Goal: Transaction & Acquisition: Book appointment/travel/reservation

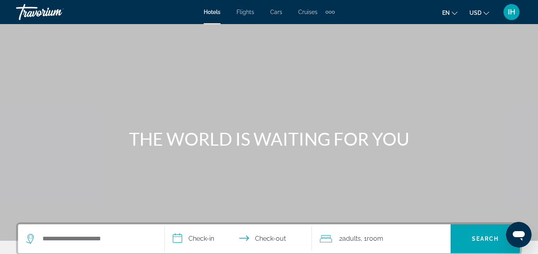
click at [329, 14] on div "Extra navigation items" at bounding box center [329, 12] width 9 height 12
click at [482, 13] on button "USD USD ($) MXN (Mex$) CAD (Can$) GBP (£) EUR (€) AUD (A$) NZD (NZ$) CNY (CN¥)" at bounding box center [479, 13] width 20 height 12
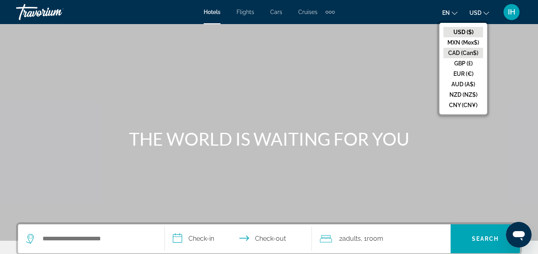
click at [462, 51] on button "CAD (Can$)" at bounding box center [463, 53] width 40 height 10
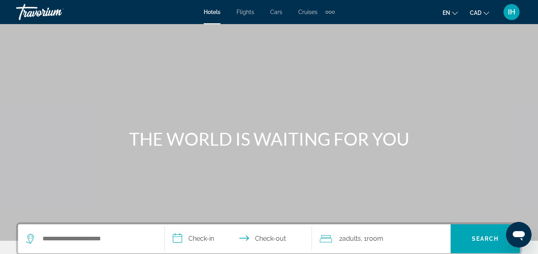
click at [455, 12] on icon "Change language" at bounding box center [455, 13] width 6 height 6
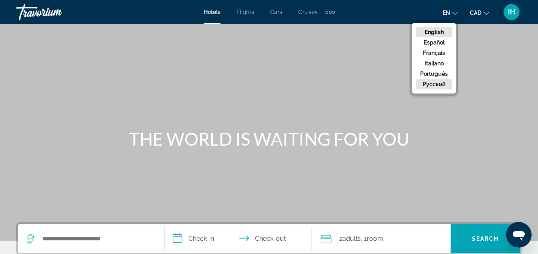
click at [439, 84] on button "русский" at bounding box center [434, 84] width 36 height 10
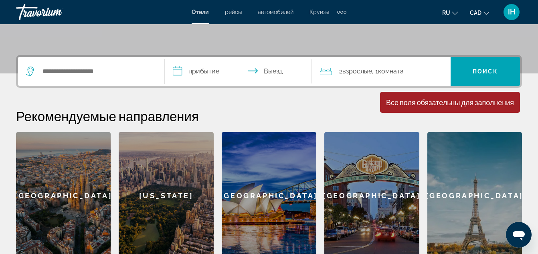
scroll to position [160, 0]
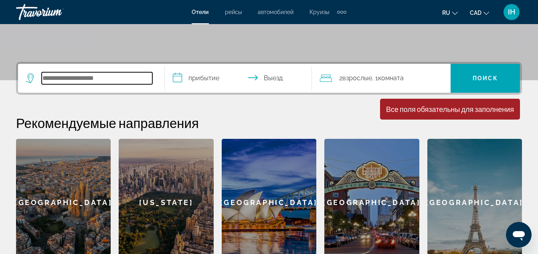
click at [63, 77] on input "Search hotel destination" at bounding box center [97, 78] width 111 height 12
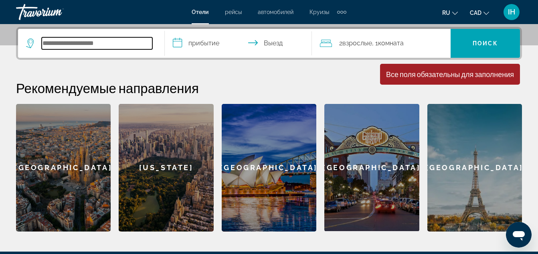
scroll to position [196, 0]
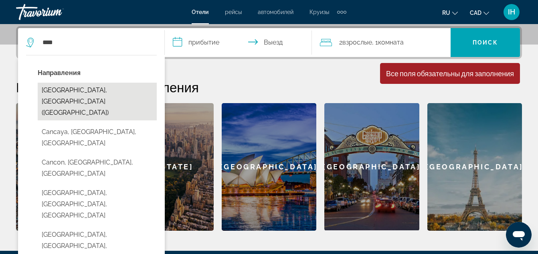
click at [94, 91] on button "Cancun, Mexico (CUN)" at bounding box center [97, 102] width 119 height 38
type input "**********"
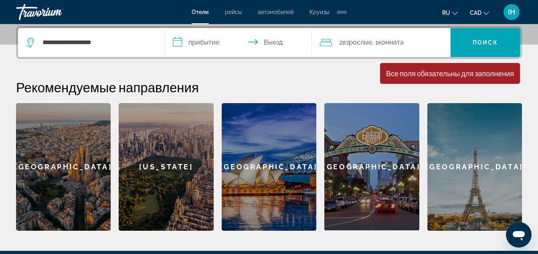
click at [214, 40] on input "**********" at bounding box center [240, 43] width 150 height 31
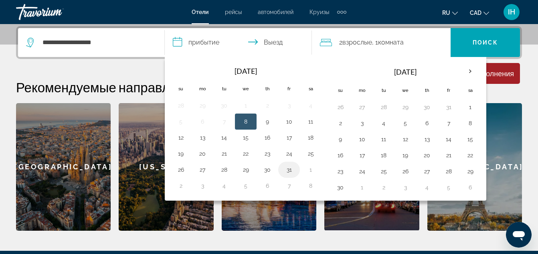
click at [289, 170] on button "31" at bounding box center [289, 169] width 13 height 11
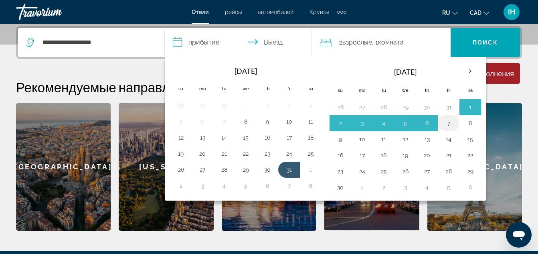
click at [444, 123] on button "7" at bounding box center [448, 122] width 13 height 11
type input "**********"
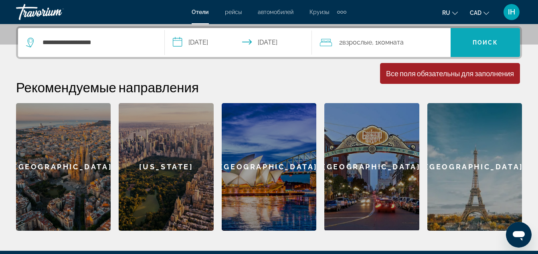
click at [482, 40] on span "Поиск" at bounding box center [485, 42] width 25 height 6
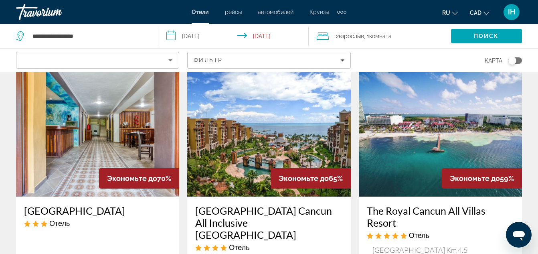
scroll to position [80, 0]
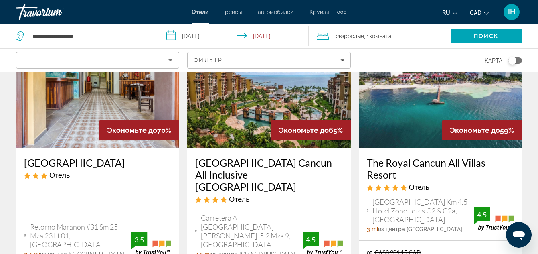
click at [293, 162] on h3 "Villa del Palmar Cancun All Inclusive Beach Resort & Spa" at bounding box center [268, 174] width 147 height 36
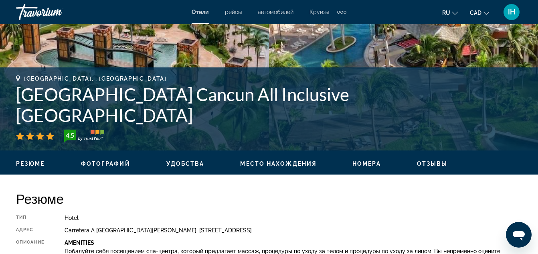
scroll to position [240, 0]
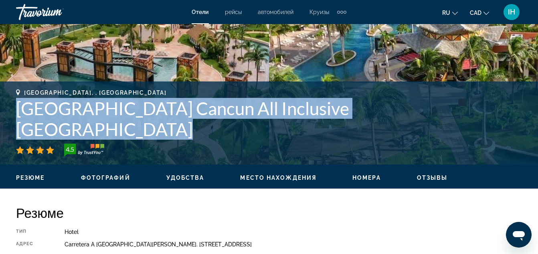
drag, startPoint x: 18, startPoint y: 125, endPoint x: 455, endPoint y: 125, distance: 436.5
click at [455, 125] on h1 "Villa del Palmar Cancun All Inclusive Beach Resort & Spa" at bounding box center [269, 119] width 506 height 42
copy h1 "Villa del Palmar Cancun All Inclusive Beach Resort & Spa"
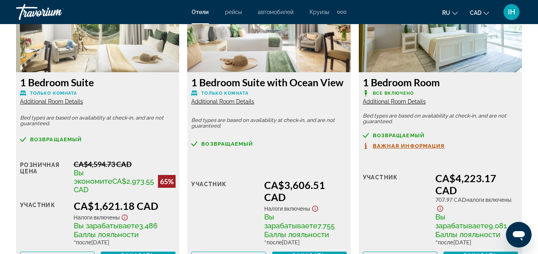
scroll to position [1323, 0]
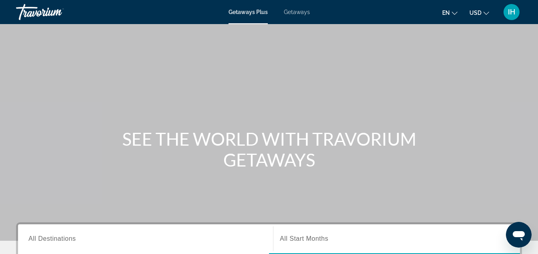
click at [484, 15] on button "USD USD ($) MXN (Mex$) CAD (Can$) GBP (£) EUR (€) AUD (A$) NZD (NZ$) CNY (CN¥)" at bounding box center [479, 13] width 20 height 12
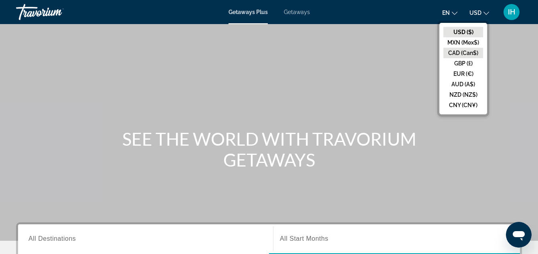
click at [464, 51] on button "CAD (Can$)" at bounding box center [463, 53] width 40 height 10
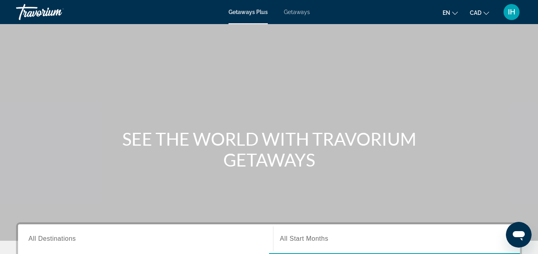
click at [293, 12] on span "Getaways" at bounding box center [297, 12] width 26 height 6
click at [450, 13] on span "en" at bounding box center [446, 13] width 8 height 6
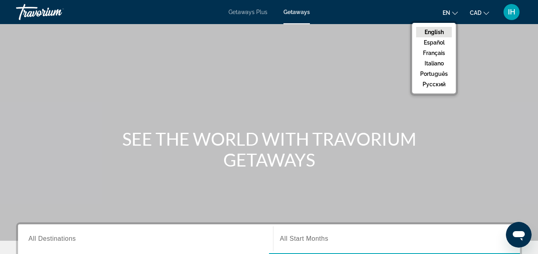
click at [437, 85] on button "русский" at bounding box center [434, 84] width 36 height 10
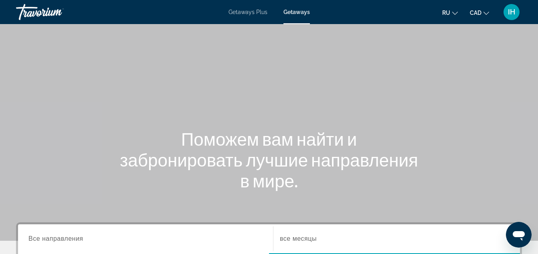
scroll to position [160, 0]
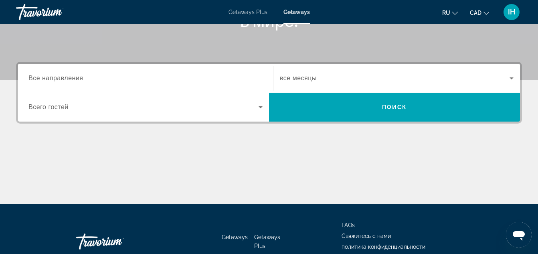
click at [76, 79] on span "Все направления" at bounding box center [55, 78] width 55 height 7
click at [76, 79] on input "Destination Все направления" at bounding box center [145, 79] width 234 height 10
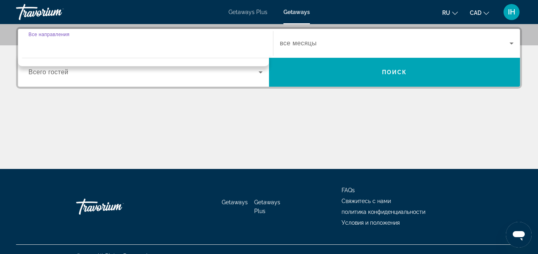
scroll to position [196, 0]
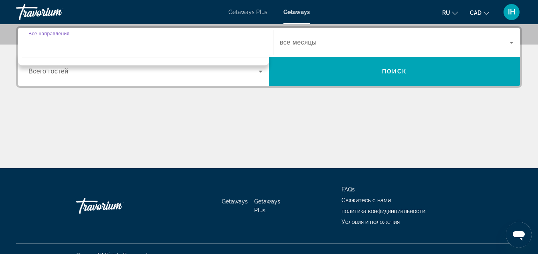
click at [66, 44] on input "Destination Все направления" at bounding box center [145, 43] width 234 height 10
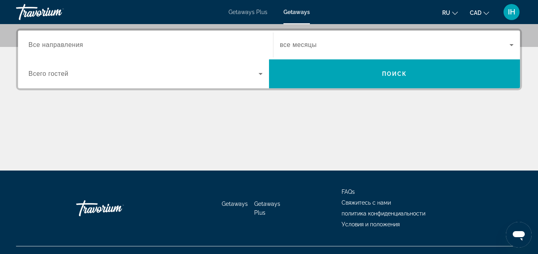
scroll to position [200, 0]
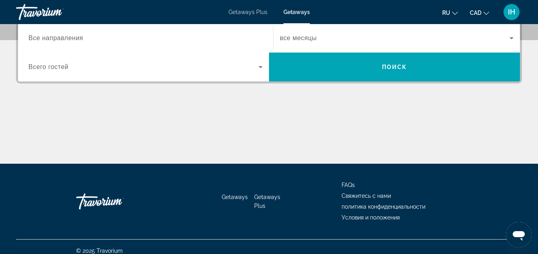
click at [80, 38] on span "Все направления" at bounding box center [55, 37] width 55 height 7
click at [80, 38] on input "Destination Все направления" at bounding box center [145, 39] width 234 height 10
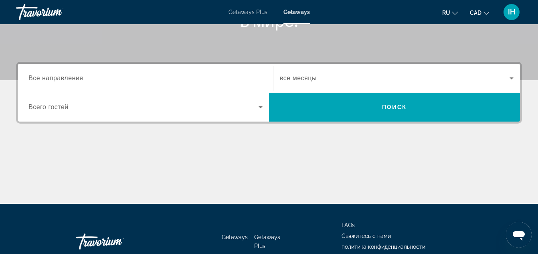
click at [92, 71] on div "Search widget" at bounding box center [145, 78] width 234 height 23
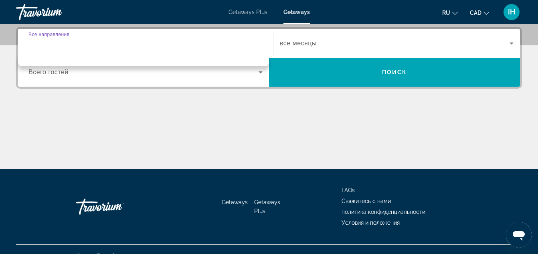
scroll to position [196, 0]
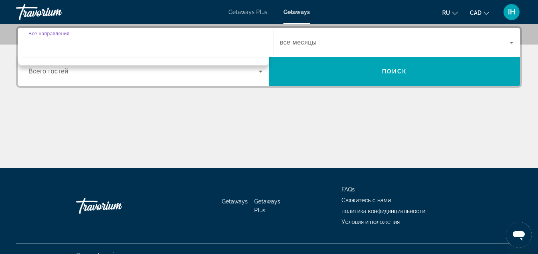
click at [83, 44] on input "Destination Все направления" at bounding box center [145, 43] width 234 height 10
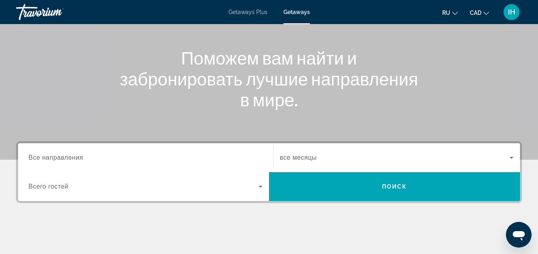
scroll to position [160, 0]
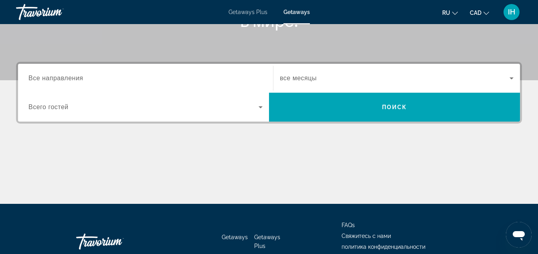
click at [85, 80] on input "Destination Все направления" at bounding box center [145, 79] width 234 height 10
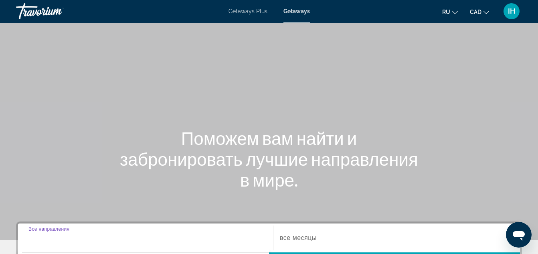
scroll to position [0, 0]
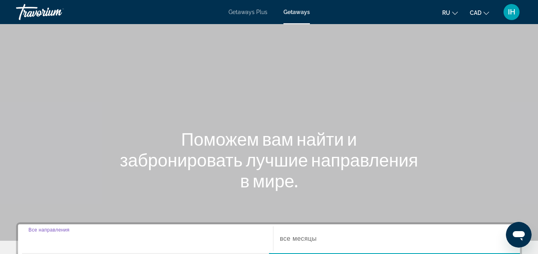
click at [253, 13] on span "Getaways Plus" at bounding box center [247, 12] width 39 height 6
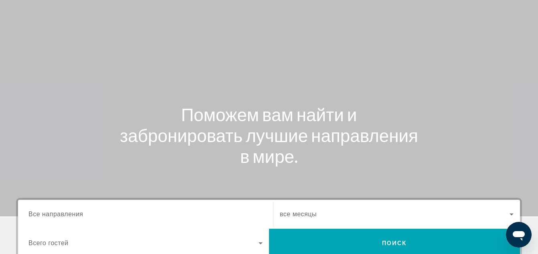
scroll to position [120, 0]
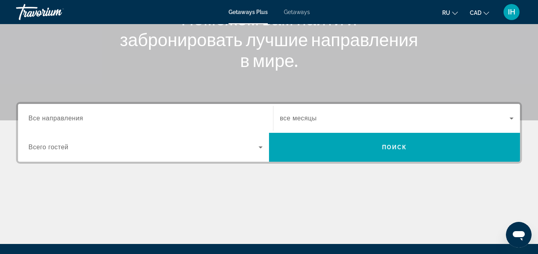
click at [38, 117] on span "Все направления" at bounding box center [55, 118] width 55 height 7
click at [38, 117] on input "Destination Все направления" at bounding box center [145, 119] width 234 height 10
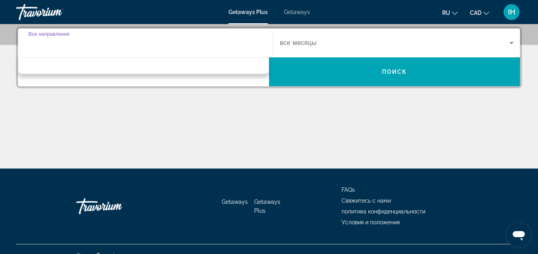
scroll to position [196, 0]
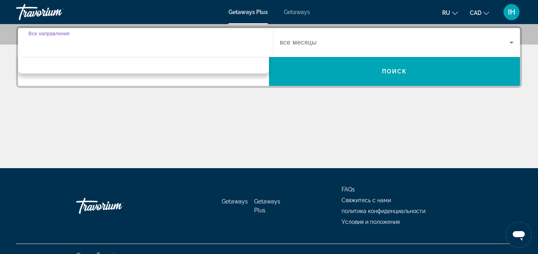
click at [51, 48] on div "Search widget" at bounding box center [145, 42] width 234 height 23
click at [53, 51] on div "Search widget" at bounding box center [145, 42] width 234 height 23
click at [53, 49] on div "Search widget" at bounding box center [145, 42] width 234 height 23
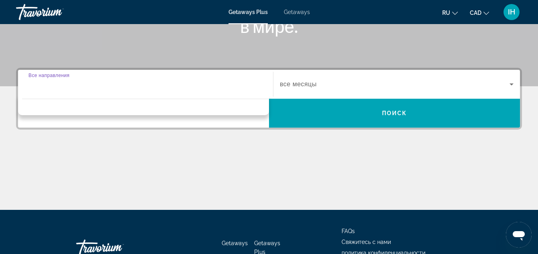
scroll to position [76, 0]
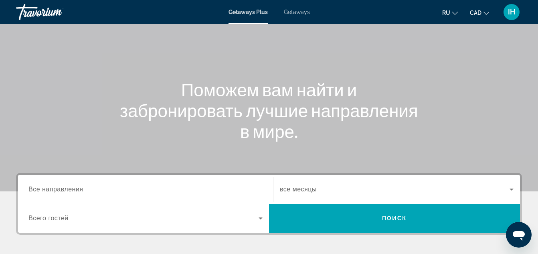
scroll to position [120, 0]
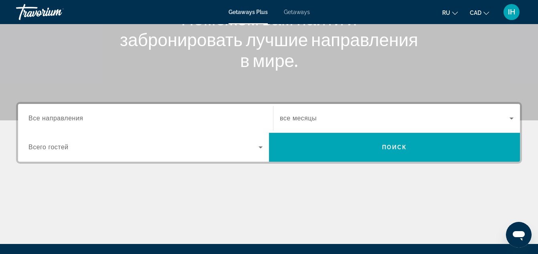
click at [72, 114] on div "Search widget" at bounding box center [145, 118] width 234 height 23
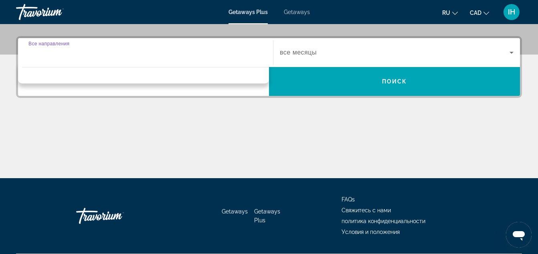
scroll to position [196, 0]
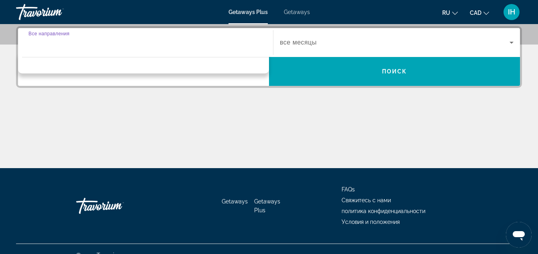
click at [304, 11] on span "Getaways" at bounding box center [297, 12] width 26 height 6
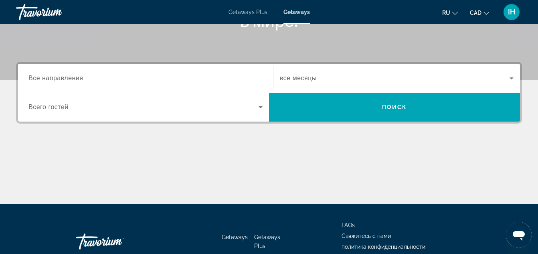
click at [130, 77] on input "Destination Все направления" at bounding box center [145, 79] width 234 height 10
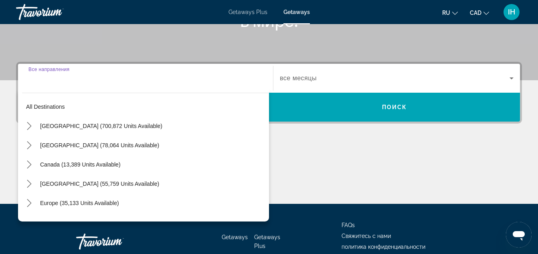
scroll to position [196, 0]
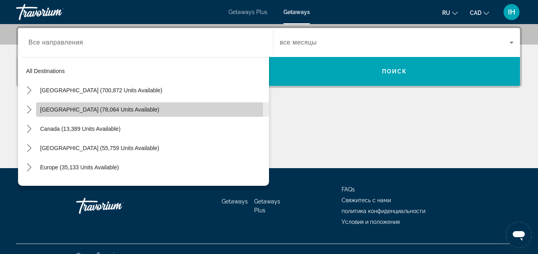
click at [92, 109] on span "[GEOGRAPHIC_DATA] (78,064 units available)" at bounding box center [99, 109] width 119 height 6
type input "**********"
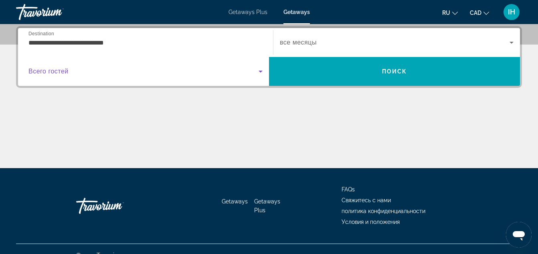
click at [257, 73] on icon "Search widget" at bounding box center [261, 72] width 10 height 10
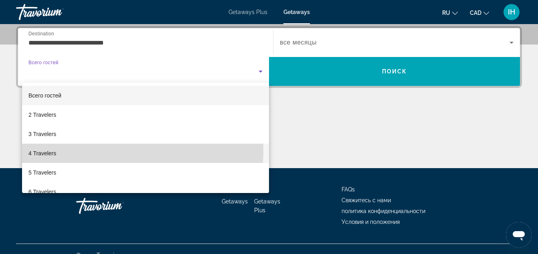
click at [103, 150] on mat-option "4 Travelers" at bounding box center [145, 152] width 247 height 19
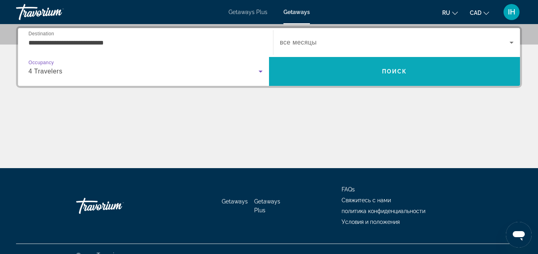
click at [412, 76] on span "Search" at bounding box center [394, 71] width 251 height 19
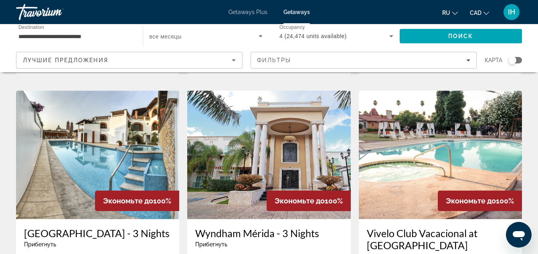
scroll to position [962, 0]
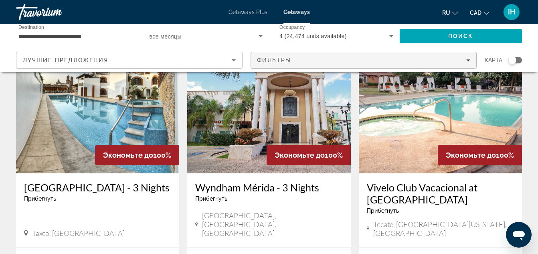
click at [338, 57] on div "Фильтры" at bounding box center [364, 60] width 214 height 6
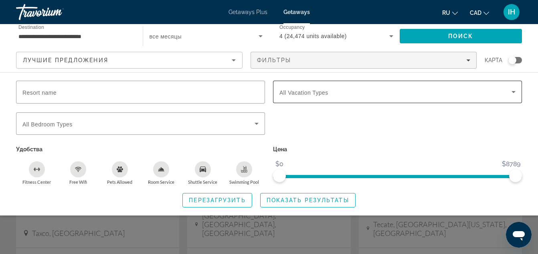
click at [343, 87] on div "Search widget" at bounding box center [397, 92] width 236 height 22
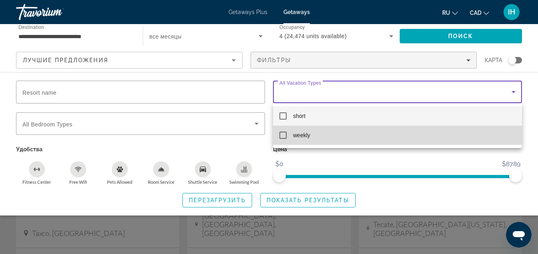
click at [285, 136] on mat-pseudo-checkbox at bounding box center [282, 134] width 7 height 7
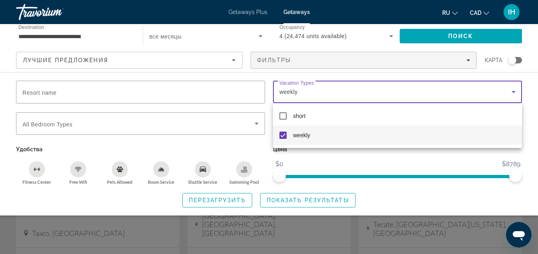
click at [427, 162] on div at bounding box center [269, 127] width 538 height 254
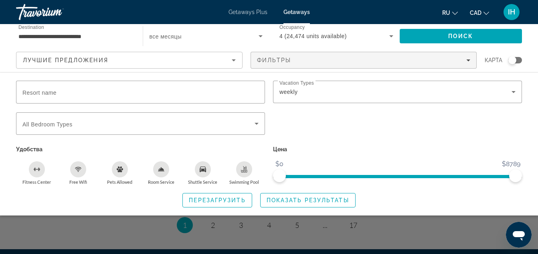
scroll to position [1092, 0]
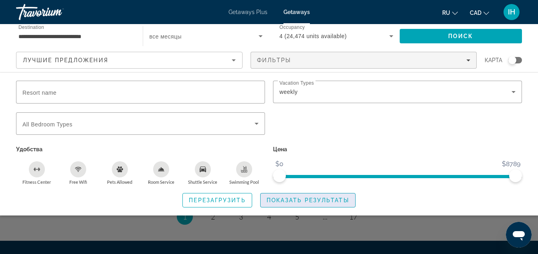
click at [318, 198] on span "Показать результаты" at bounding box center [308, 200] width 83 height 6
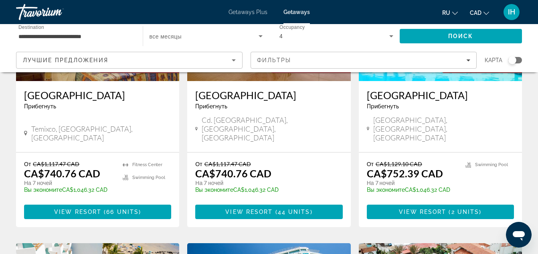
scroll to position [762, 0]
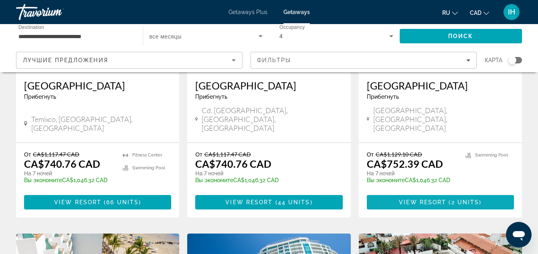
click at [422, 199] on span "View Resort" at bounding box center [422, 202] width 47 height 6
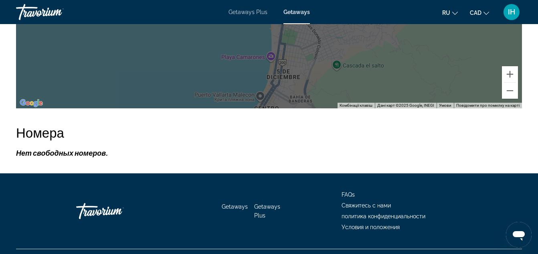
scroll to position [1405, 0]
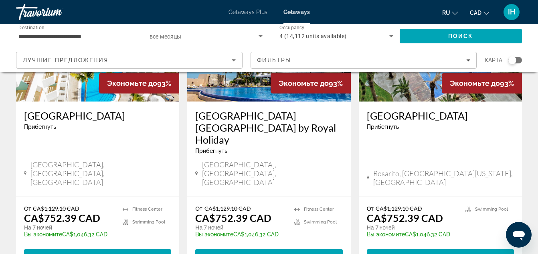
scroll to position [1103, 0]
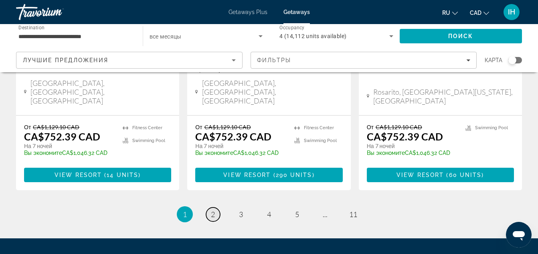
click at [218, 207] on link "page 2" at bounding box center [213, 214] width 14 height 14
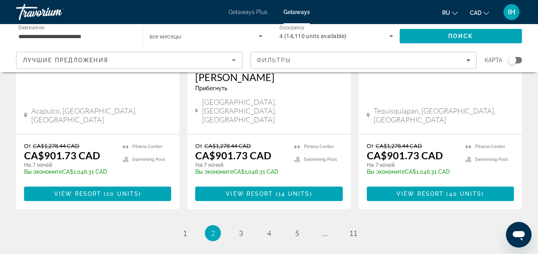
scroll to position [1079, 0]
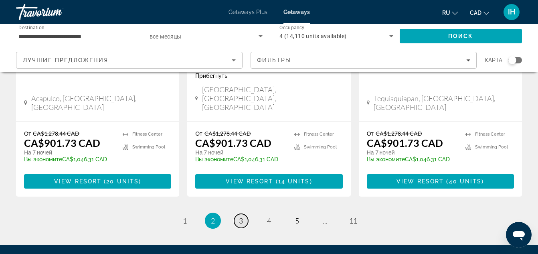
click at [240, 216] on span "3" at bounding box center [241, 220] width 4 height 9
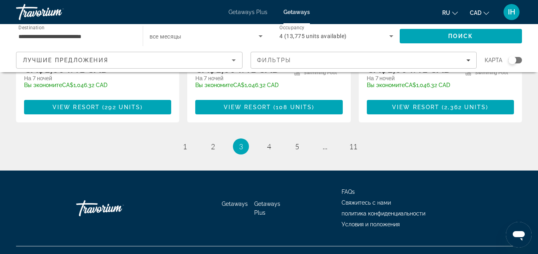
scroll to position [1100, 0]
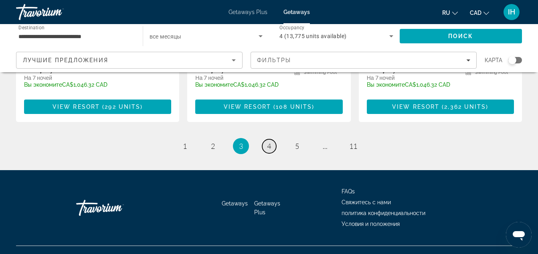
click at [269, 141] on span "4" at bounding box center [269, 145] width 4 height 9
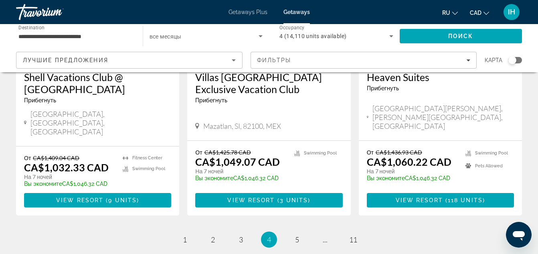
scroll to position [1091, 0]
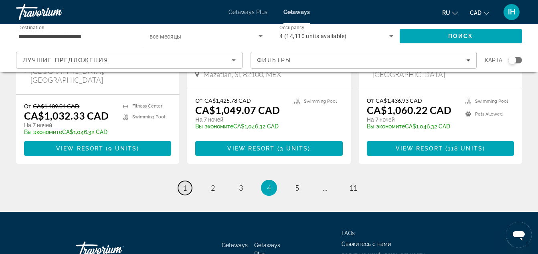
click at [180, 181] on link "page 1" at bounding box center [185, 188] width 14 height 14
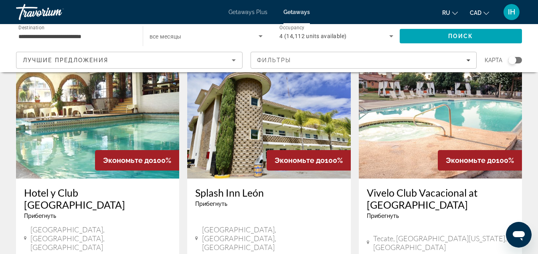
scroll to position [120, 0]
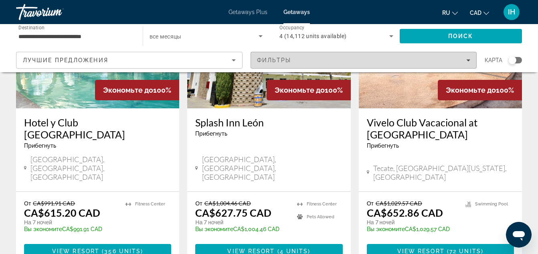
click at [328, 57] on span "Filters" at bounding box center [364, 60] width 226 height 19
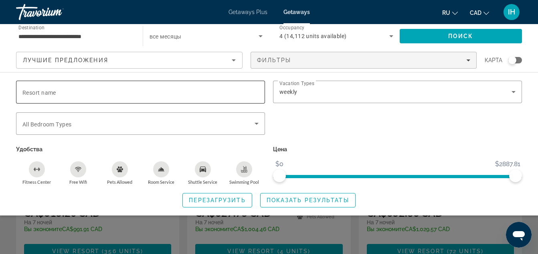
click at [110, 95] on input "Resort name" at bounding box center [140, 92] width 236 height 10
type input "*********"
click at [284, 197] on button "Показать результаты" at bounding box center [307, 200] width 95 height 14
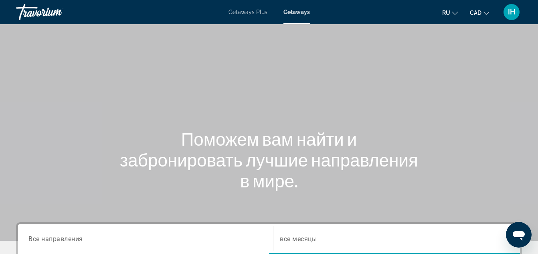
click at [289, 14] on span "Getaways" at bounding box center [296, 12] width 26 height 6
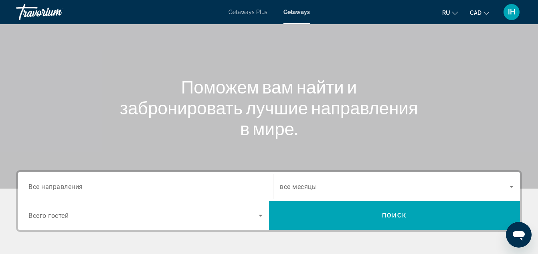
scroll to position [120, 0]
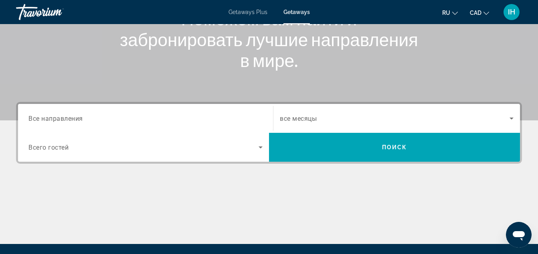
click at [79, 119] on span "Все направления" at bounding box center [55, 118] width 55 height 8
click at [79, 119] on input "Destination Все направления" at bounding box center [145, 119] width 234 height 10
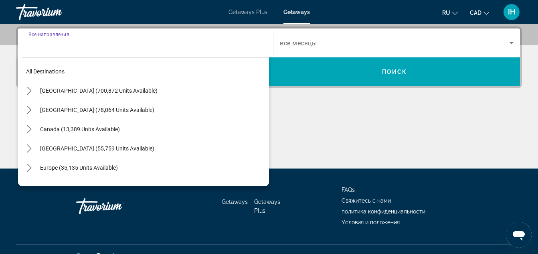
scroll to position [196, 0]
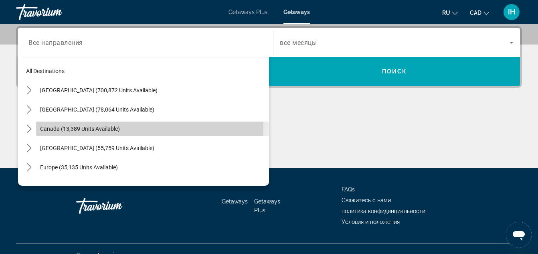
click at [75, 125] on span "Canada (13,389 units available)" at bounding box center [80, 128] width 80 height 6
type input "**********"
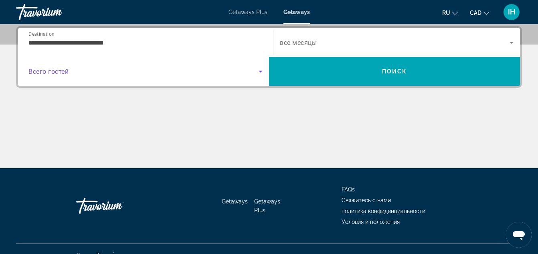
click at [257, 75] on icon "Search widget" at bounding box center [261, 72] width 10 height 10
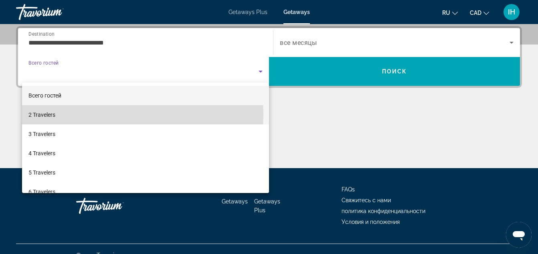
click at [34, 114] on span "2 Travelers" at bounding box center [41, 115] width 27 height 10
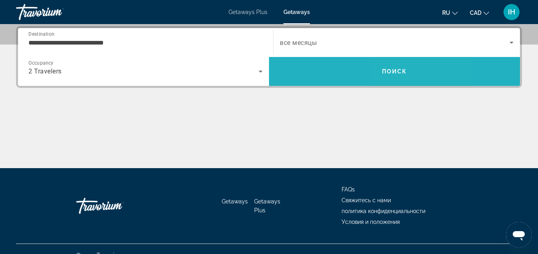
click at [414, 72] on span "Search" at bounding box center [394, 71] width 251 height 19
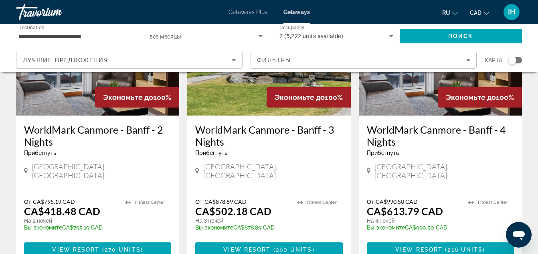
scroll to position [120, 0]
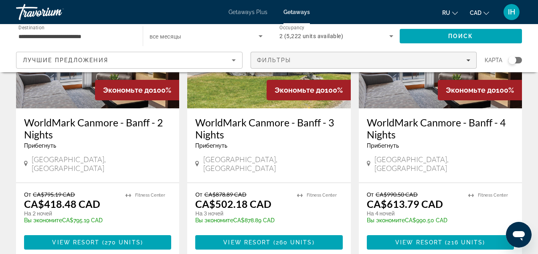
click at [378, 58] on div "Фильтры" at bounding box center [364, 60] width 214 height 6
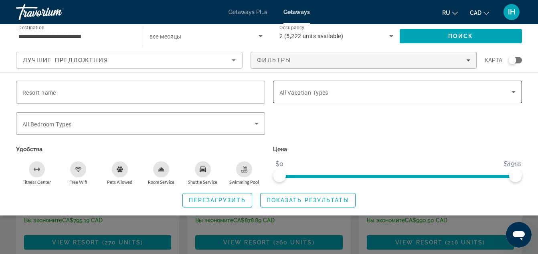
click at [351, 86] on div "Search widget" at bounding box center [397, 92] width 236 height 22
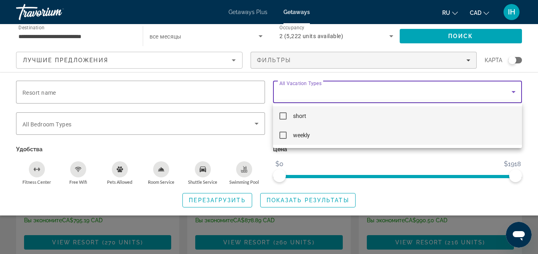
click at [283, 135] on mat-pseudo-checkbox at bounding box center [282, 134] width 7 height 7
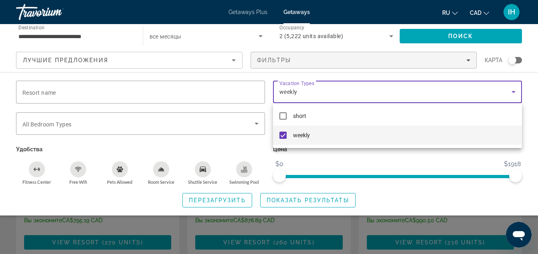
click at [301, 200] on div at bounding box center [269, 127] width 538 height 254
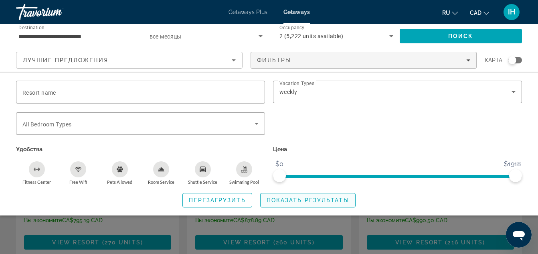
click at [327, 203] on span "Search widget" at bounding box center [308, 199] width 95 height 19
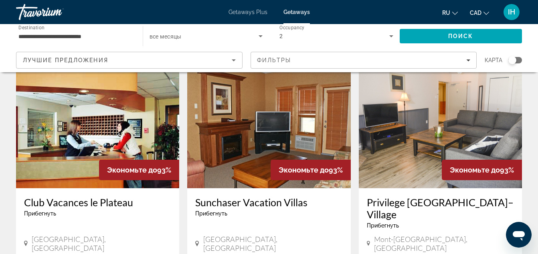
scroll to position [361, 0]
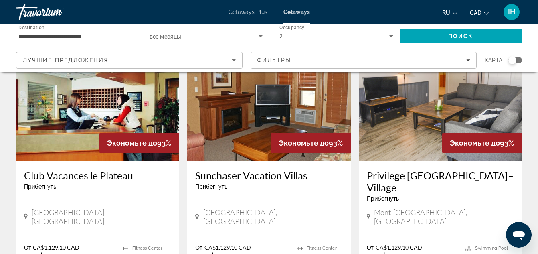
click at [512, 59] on div "Search widget" at bounding box center [512, 60] width 8 height 8
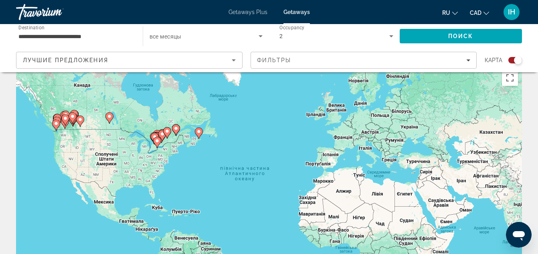
scroll to position [8, 0]
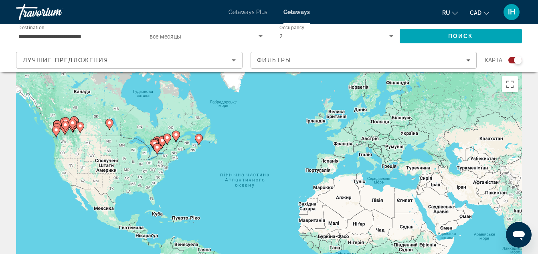
click at [69, 123] on icon "Main content" at bounding box center [73, 124] width 8 height 11
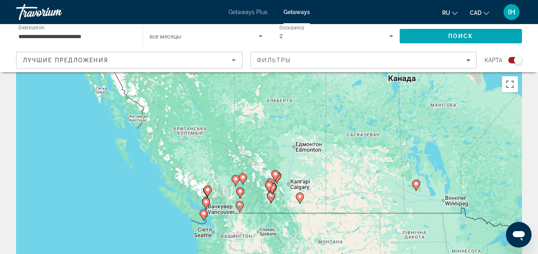
click at [275, 175] on image "Main content" at bounding box center [275, 174] width 5 height 5
type input "**********"
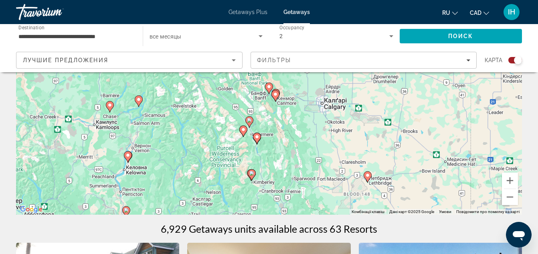
scroll to position [128, 0]
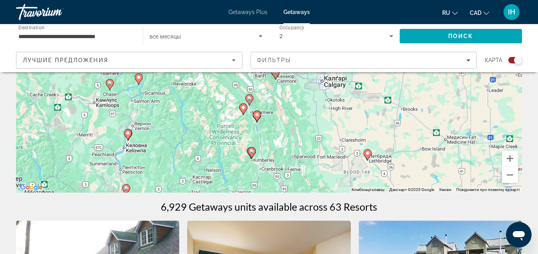
click at [257, 115] on image "Main content" at bounding box center [257, 114] width 5 height 5
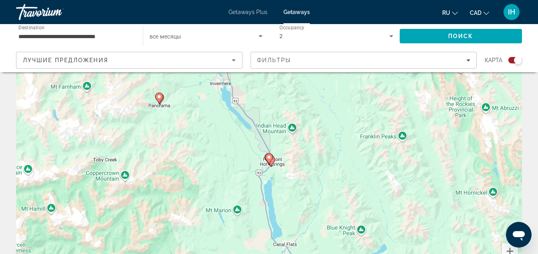
scroll to position [80, 0]
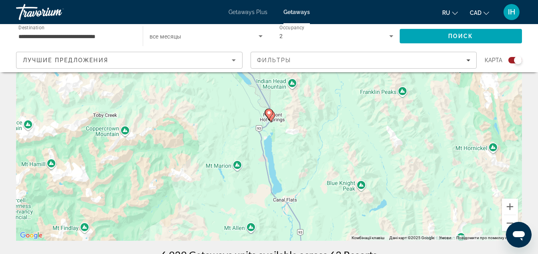
click at [271, 115] on icon "Main content" at bounding box center [268, 114] width 7 height 10
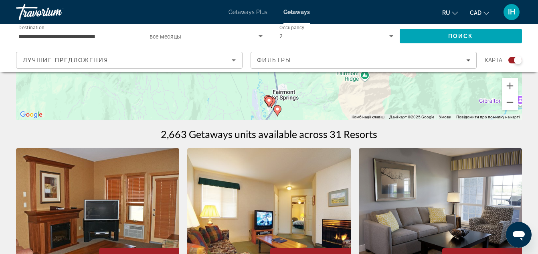
scroll to position [200, 0]
click at [278, 111] on image "Main content" at bounding box center [277, 109] width 5 height 5
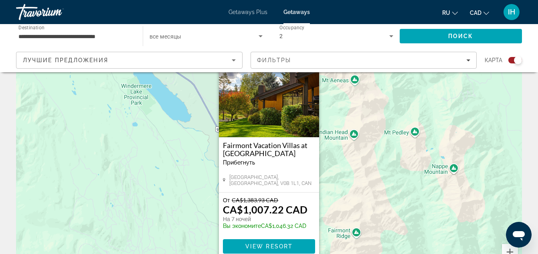
scroll to position [80, 0]
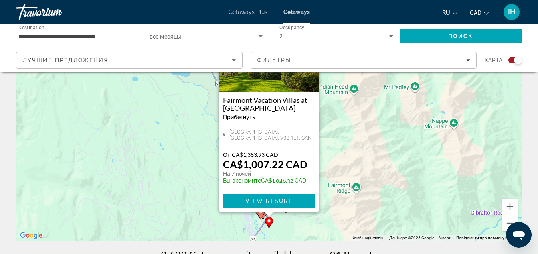
click at [286, 101] on h3 "Fairmont Vacation Villas at [GEOGRAPHIC_DATA]" at bounding box center [269, 104] width 92 height 16
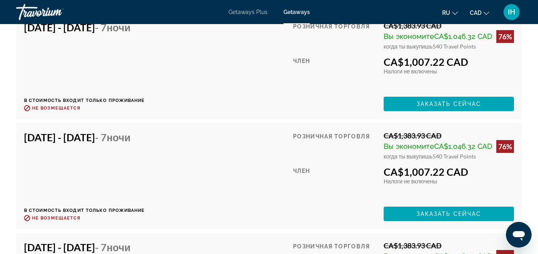
scroll to position [2084, 0]
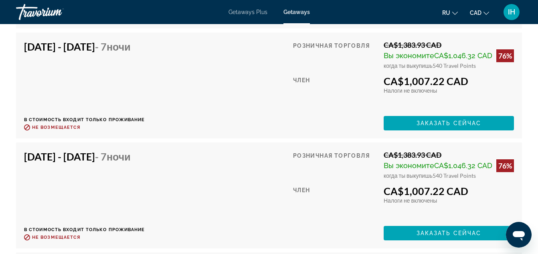
click at [253, 14] on span "Getaways Plus" at bounding box center [247, 12] width 39 height 6
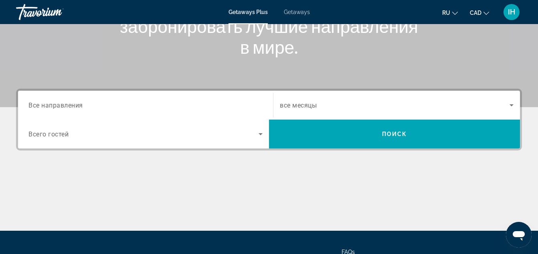
scroll to position [160, 0]
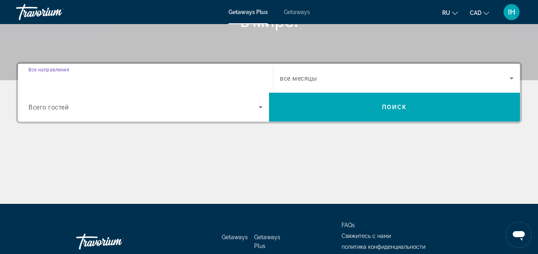
click at [104, 79] on input "Destination Все направления" at bounding box center [145, 79] width 234 height 10
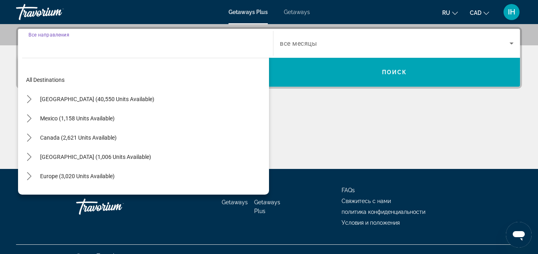
scroll to position [196, 0]
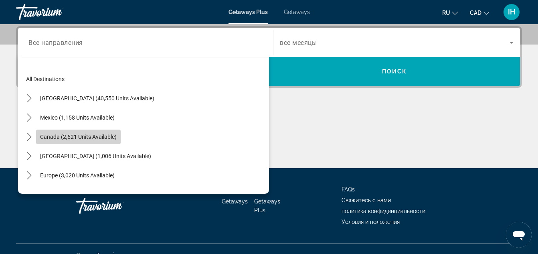
click at [83, 135] on span "Canada (2,621 units available)" at bounding box center [78, 136] width 77 height 6
type input "**********"
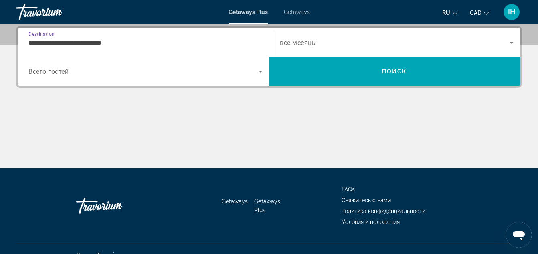
click at [261, 71] on icon "Search widget" at bounding box center [261, 72] width 4 height 2
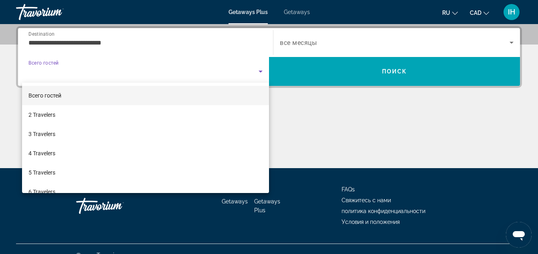
click at [400, 69] on div at bounding box center [269, 127] width 538 height 254
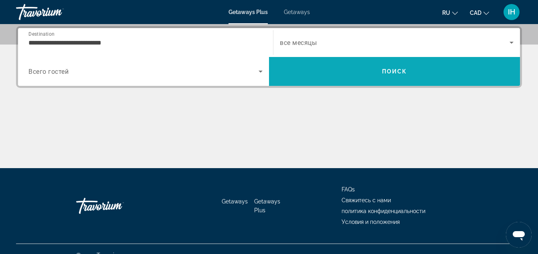
click at [378, 79] on span "Search" at bounding box center [394, 71] width 251 height 19
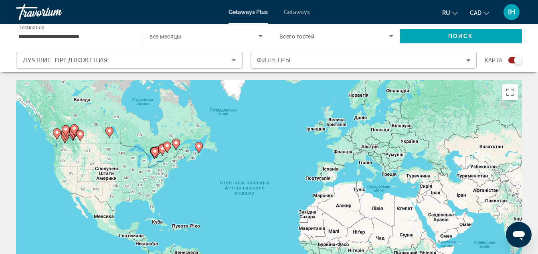
click at [71, 133] on gmp-advanced-marker "Main content" at bounding box center [74, 130] width 8 height 12
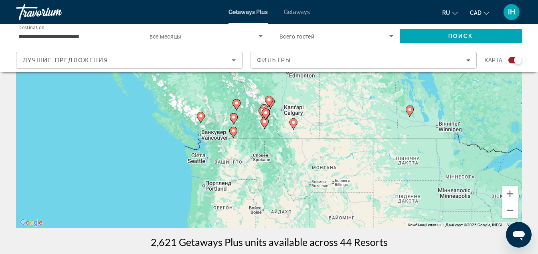
scroll to position [80, 0]
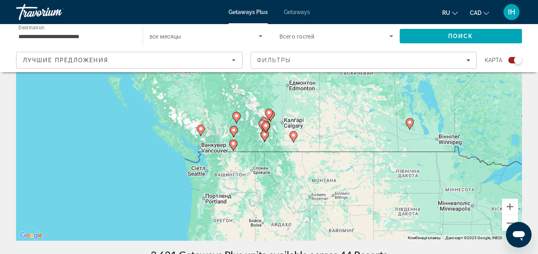
click at [265, 122] on icon "Main content" at bounding box center [266, 126] width 8 height 11
type input "**********"
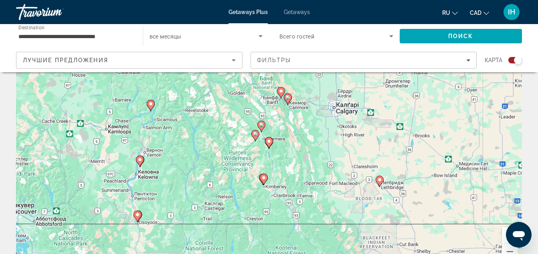
scroll to position [40, 0]
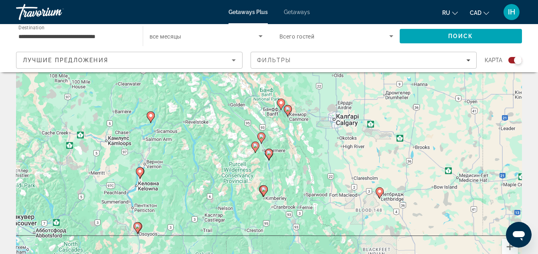
click at [262, 136] on image "Main content" at bounding box center [261, 136] width 5 height 5
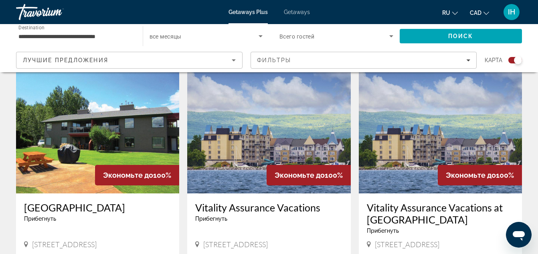
scroll to position [281, 0]
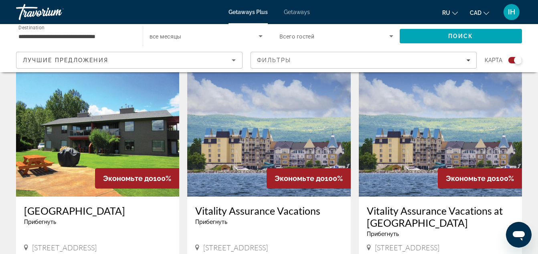
click at [39, 37] on input "**********" at bounding box center [75, 37] width 114 height 10
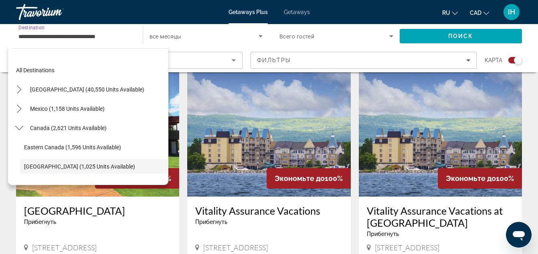
scroll to position [48, 0]
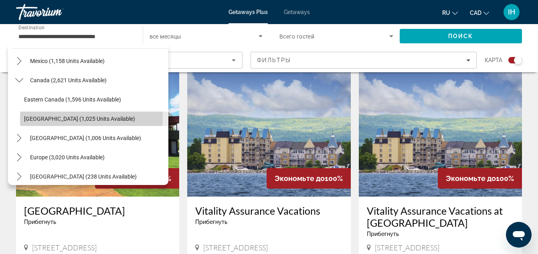
click at [54, 116] on span "[GEOGRAPHIC_DATA] (1,025 units available)" at bounding box center [79, 118] width 111 height 6
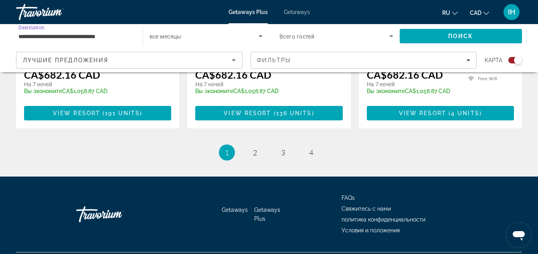
scroll to position [1364, 0]
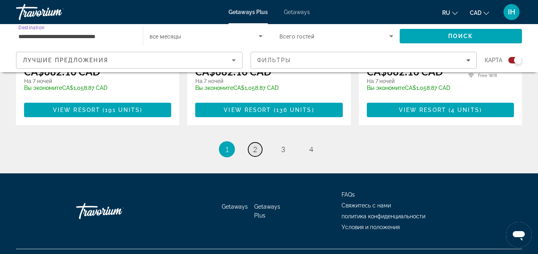
click at [255, 145] on span "2" at bounding box center [255, 149] width 4 height 9
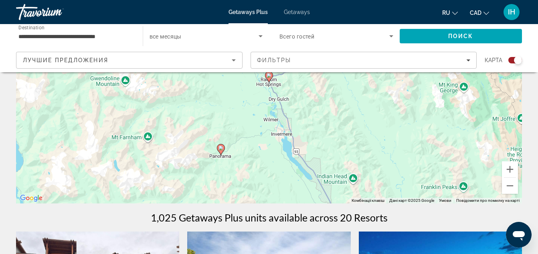
scroll to position [120, 0]
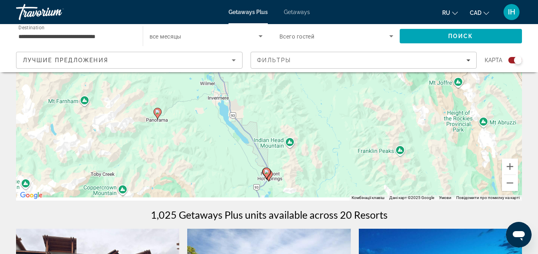
drag, startPoint x: 343, startPoint y: 148, endPoint x: 229, endPoint y: 73, distance: 136.0
click at [229, 73] on div "Увімкніть режим перетягування за допомогою клавіатури, натиснувши Alt + Enter. …" at bounding box center [269, 80] width 506 height 240
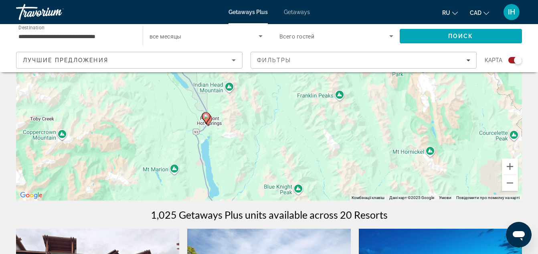
click at [203, 115] on icon "Main content" at bounding box center [205, 118] width 7 height 10
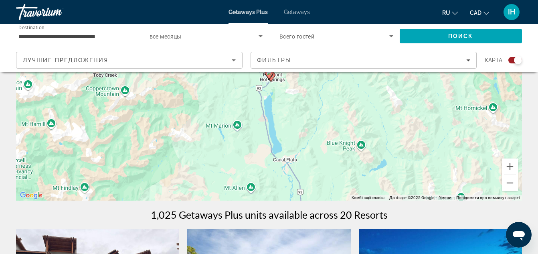
click at [268, 75] on image "Main content" at bounding box center [269, 72] width 5 height 5
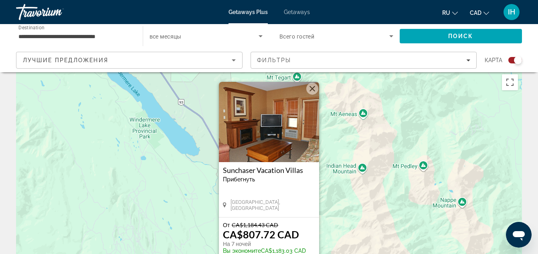
scroll to position [0, 0]
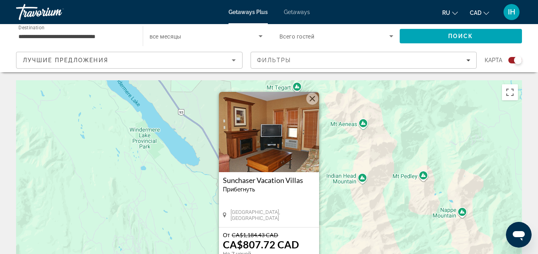
click at [313, 100] on button "Закрити" at bounding box center [312, 99] width 12 height 12
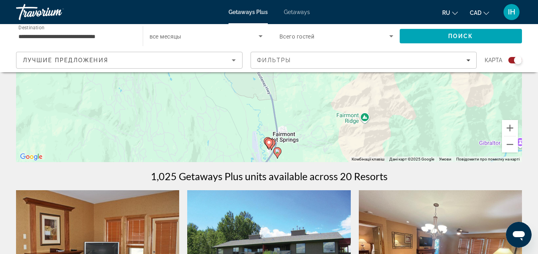
scroll to position [160, 0]
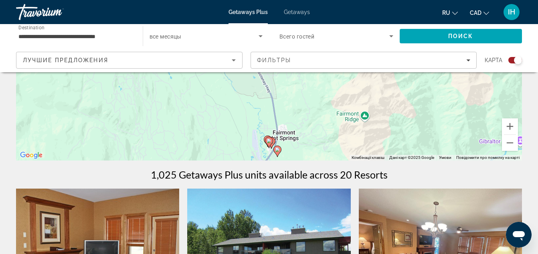
click at [272, 143] on icon "Main content" at bounding box center [269, 142] width 8 height 11
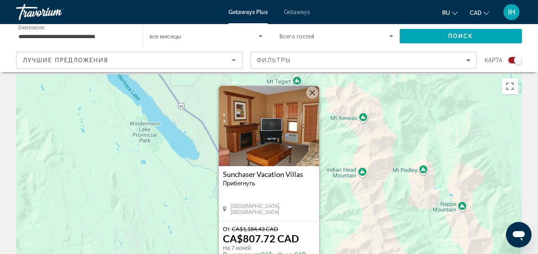
scroll to position [0, 0]
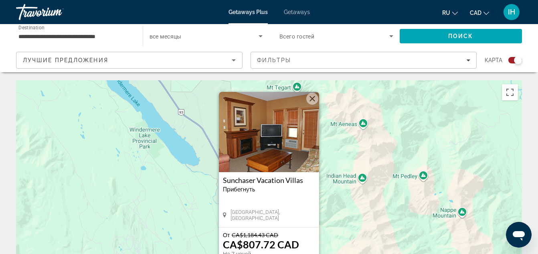
click at [311, 98] on button "Закрити" at bounding box center [312, 99] width 12 height 12
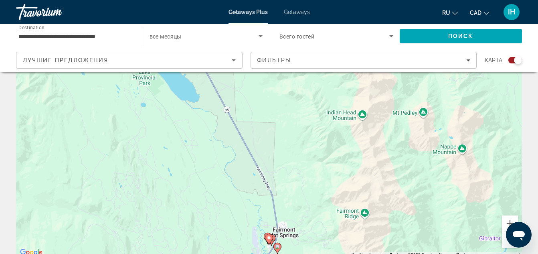
scroll to position [120, 0]
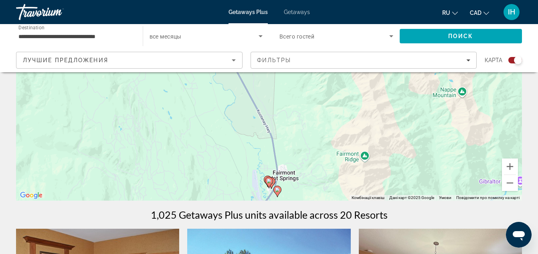
click at [285, 181] on div "Для навігації використовуйте клавіші зі стрілками. Увімкніть режим перетягуванн…" at bounding box center [269, 80] width 506 height 240
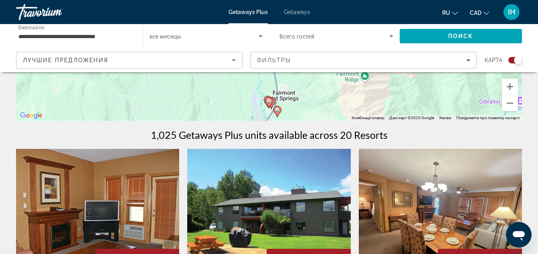
scroll to position [200, 0]
click at [274, 101] on icon "Main content" at bounding box center [271, 102] width 7 height 10
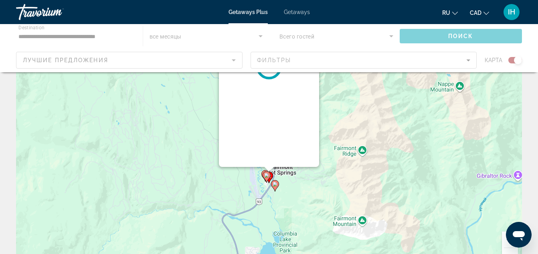
scroll to position [0, 0]
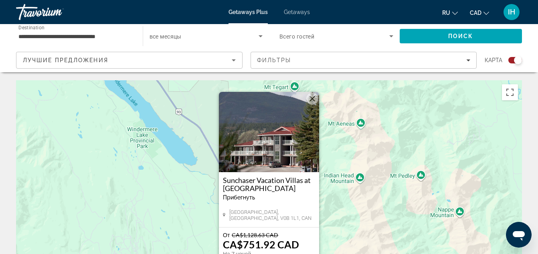
click at [311, 98] on button "Закрити" at bounding box center [312, 99] width 12 height 12
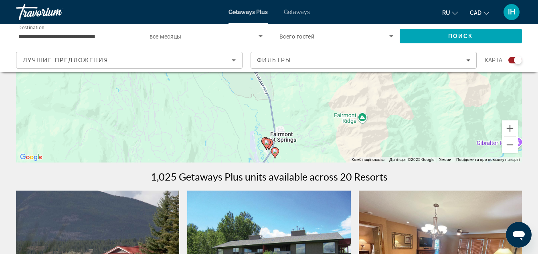
scroll to position [160, 0]
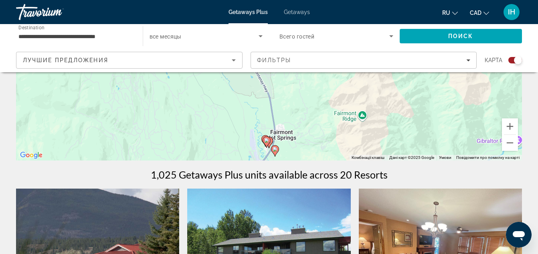
click at [265, 135] on icon "Main content" at bounding box center [265, 140] width 8 height 11
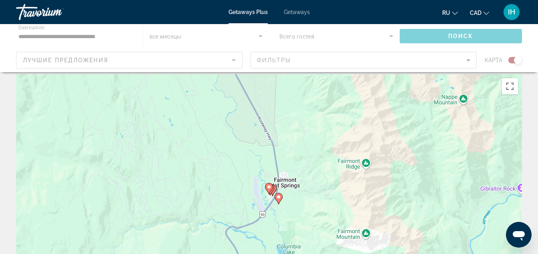
scroll to position [0, 0]
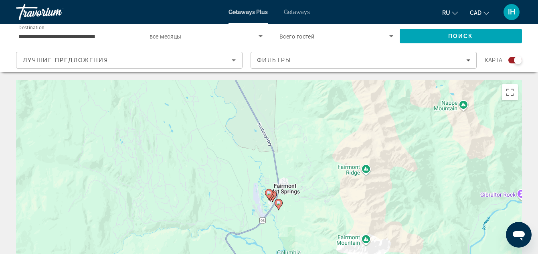
click at [272, 195] on icon "Main content" at bounding box center [269, 194] width 8 height 11
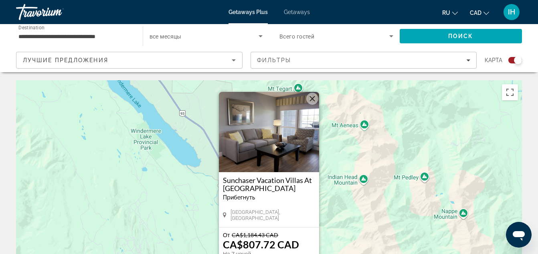
click at [313, 98] on button "Закрити" at bounding box center [312, 99] width 12 height 12
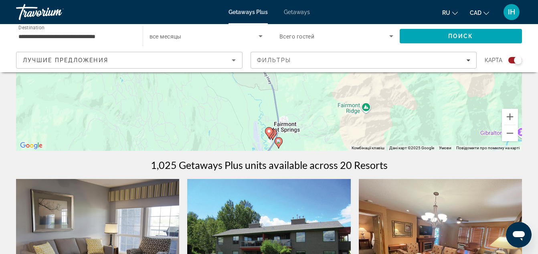
scroll to position [240, 0]
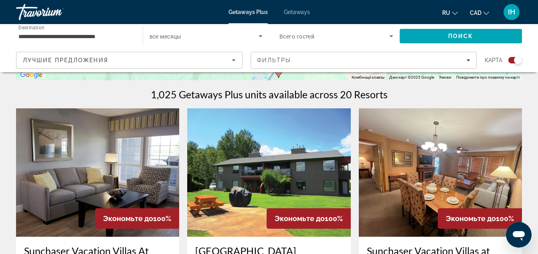
click at [279, 75] on icon "Main content" at bounding box center [278, 72] width 7 height 10
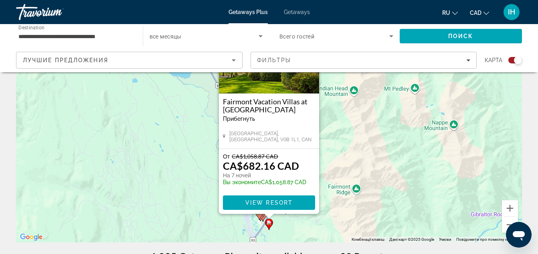
scroll to position [80, 0]
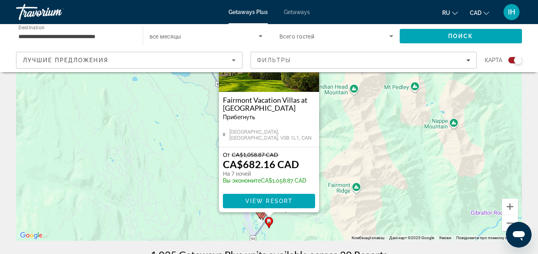
click at [252, 102] on h3 "Fairmont Vacation Villas at [GEOGRAPHIC_DATA]" at bounding box center [269, 104] width 92 height 16
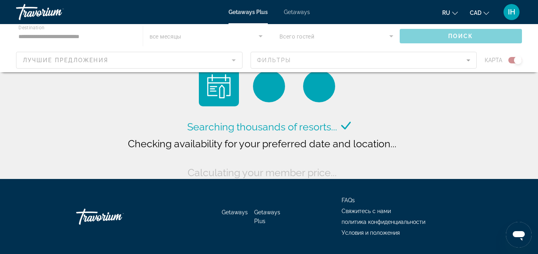
click at [300, 10] on span "Getaways" at bounding box center [297, 12] width 26 height 6
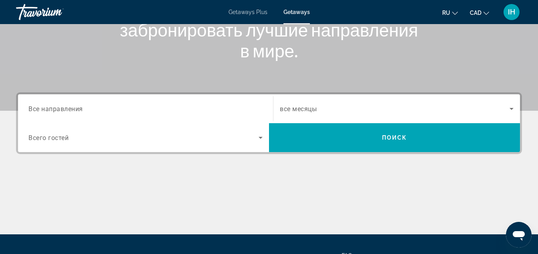
scroll to position [200, 0]
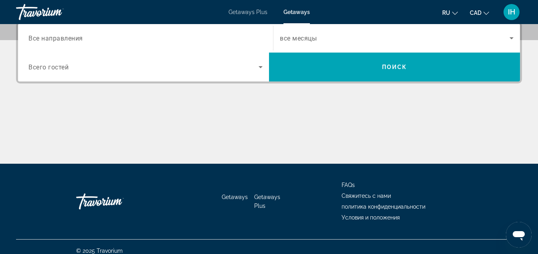
click at [58, 36] on span "Все направления" at bounding box center [55, 38] width 55 height 8
click at [58, 36] on input "Destination Все направления" at bounding box center [145, 39] width 234 height 10
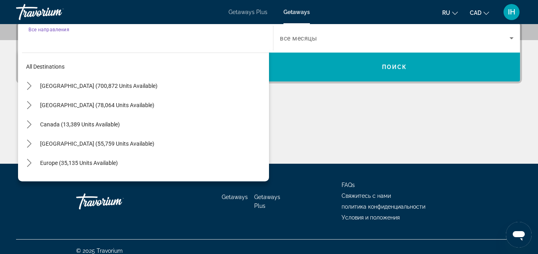
scroll to position [196, 0]
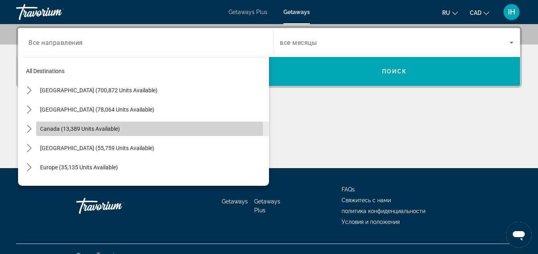
click at [73, 128] on span "Canada (13,389 units available)" at bounding box center [80, 128] width 80 height 6
type input "**********"
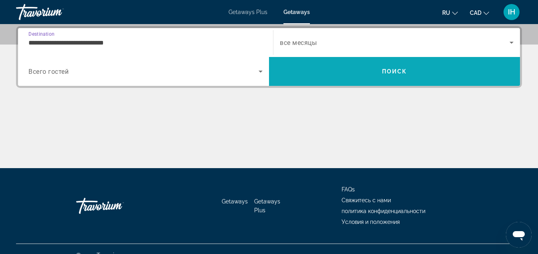
click at [403, 73] on span "Поиск" at bounding box center [394, 71] width 25 height 6
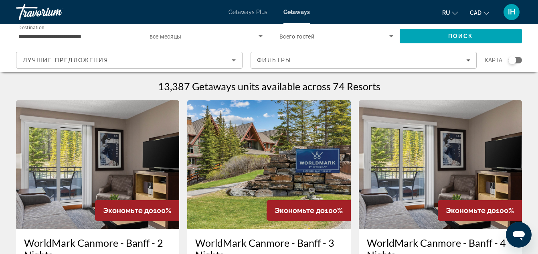
click at [511, 61] on div "Search widget" at bounding box center [512, 60] width 8 height 8
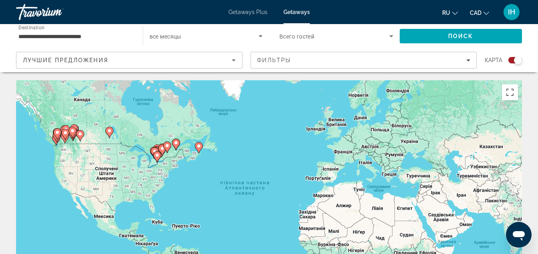
click at [56, 147] on div "Увімкніть режим перетягування за допомогою клавіатури, натиснувши Alt + Enter. …" at bounding box center [269, 200] width 506 height 240
click at [55, 140] on gmp-advanced-marker "Main content" at bounding box center [57, 137] width 8 height 12
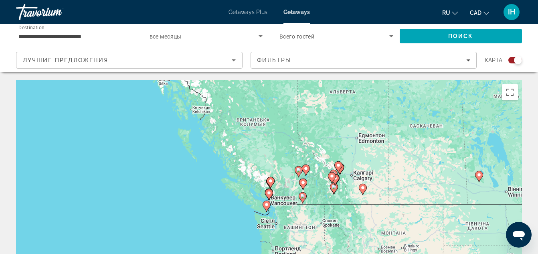
click at [267, 206] on image "Main content" at bounding box center [266, 204] width 5 height 5
type input "**********"
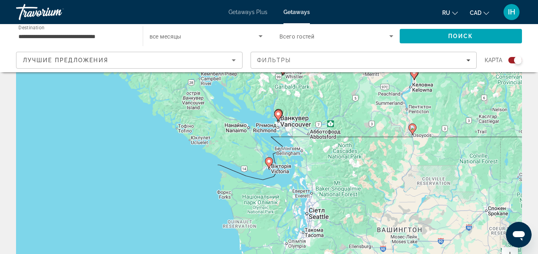
scroll to position [80, 0]
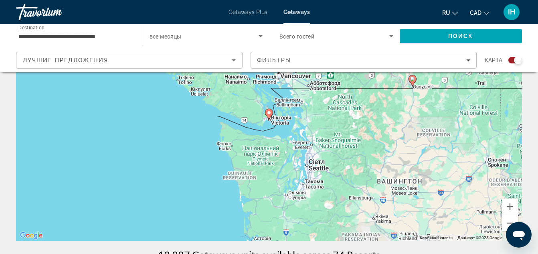
click at [268, 115] on icon "Main content" at bounding box center [268, 114] width 7 height 10
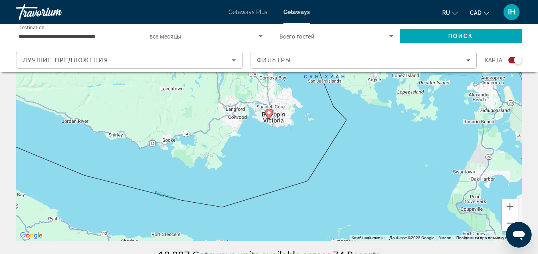
click at [269, 111] on image "Main content" at bounding box center [269, 112] width 5 height 5
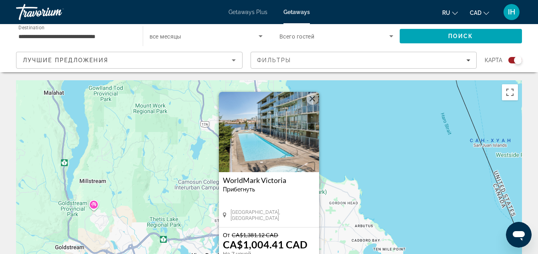
scroll to position [40, 0]
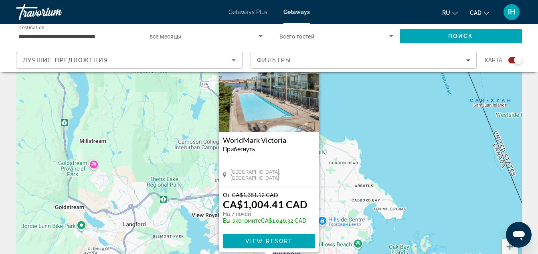
click at [262, 139] on h3 "WorldMark Victoria" at bounding box center [269, 140] width 92 height 8
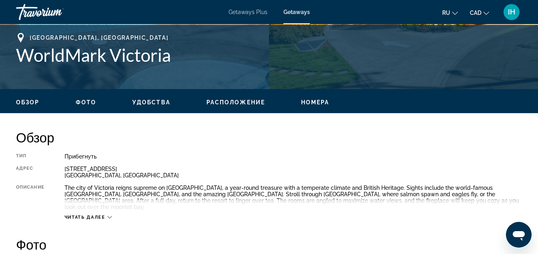
scroll to position [269, 0]
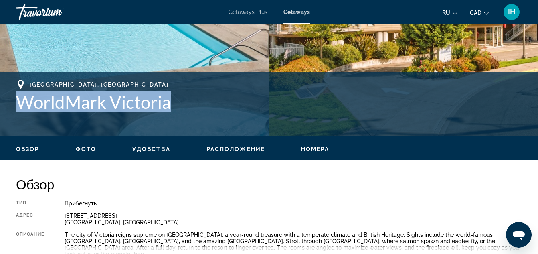
drag, startPoint x: 17, startPoint y: 100, endPoint x: 191, endPoint y: 110, distance: 173.8
click at [191, 110] on h1 "WorldMark Victoria" at bounding box center [269, 101] width 506 height 21
copy h1 "WorldMark Victoria"
